Goal: Task Accomplishment & Management: Manage account settings

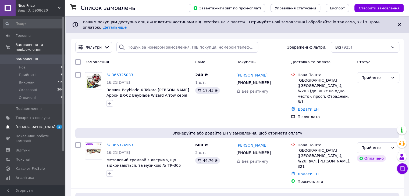
click at [40, 125] on span "[DEMOGRAPHIC_DATA]" at bounding box center [33, 127] width 34 height 5
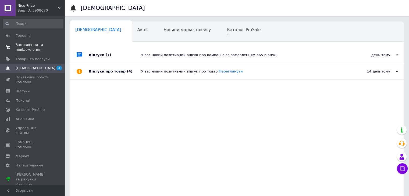
click at [12, 47] on span at bounding box center [8, 47] width 16 height 10
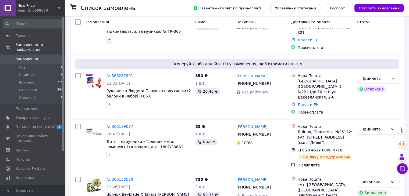
scroll to position [134, 0]
click at [371, 126] on div "Прийнято" at bounding box center [375, 129] width 27 height 6
click at [373, 109] on li "Виконано" at bounding box center [378, 111] width 42 height 10
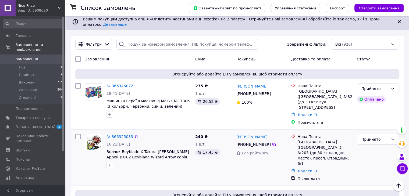
scroll to position [0, 0]
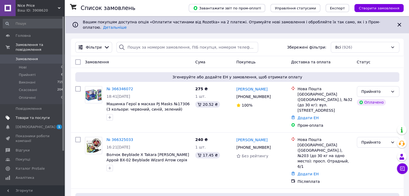
click at [36, 116] on span "Товари та послуги" at bounding box center [33, 118] width 34 height 5
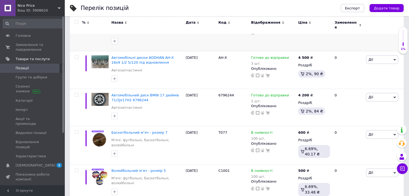
scroll to position [108, 0]
